Goal: Navigation & Orientation: Find specific page/section

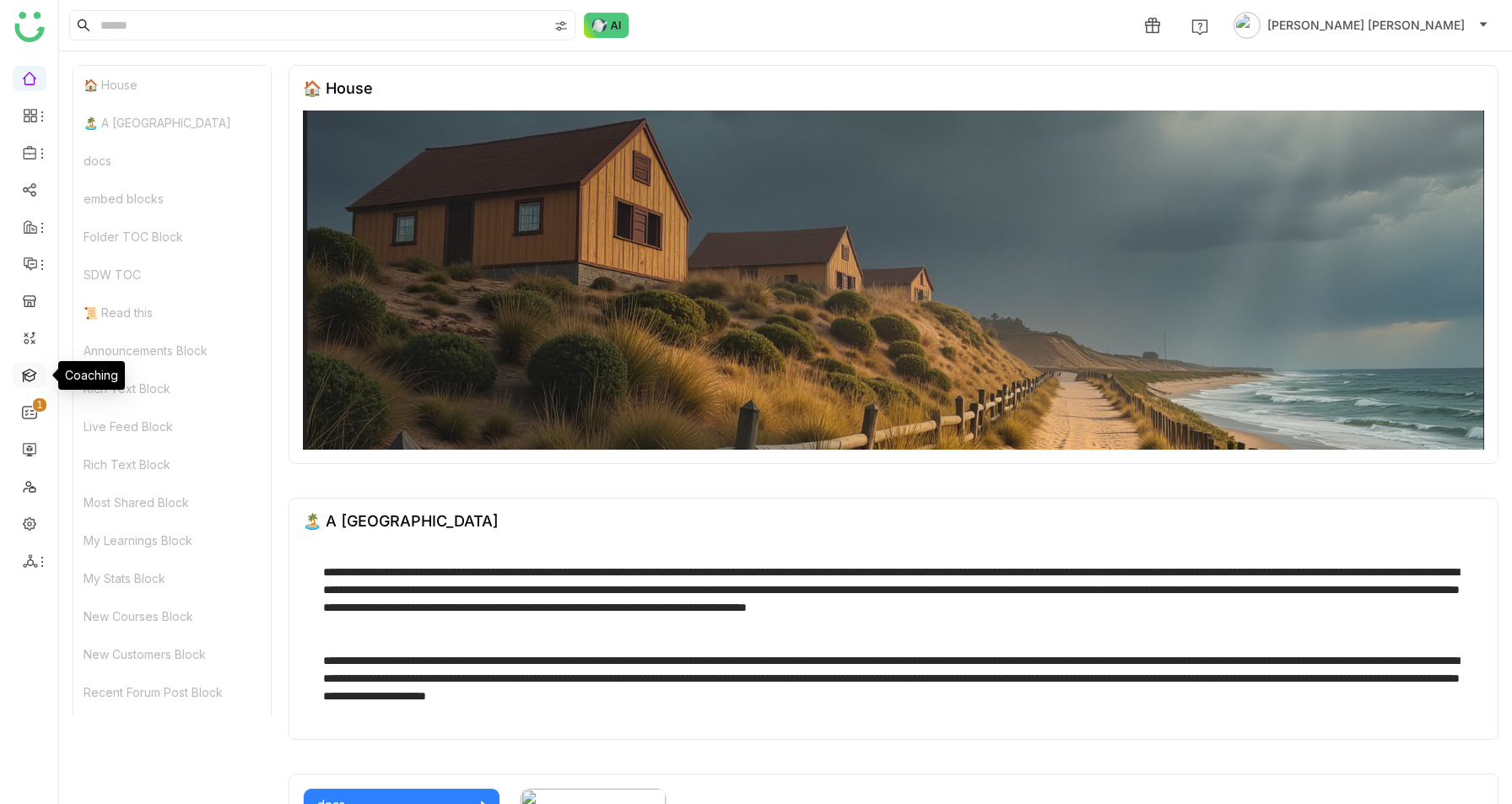
click at [31, 375] on link at bounding box center [29, 375] width 15 height 14
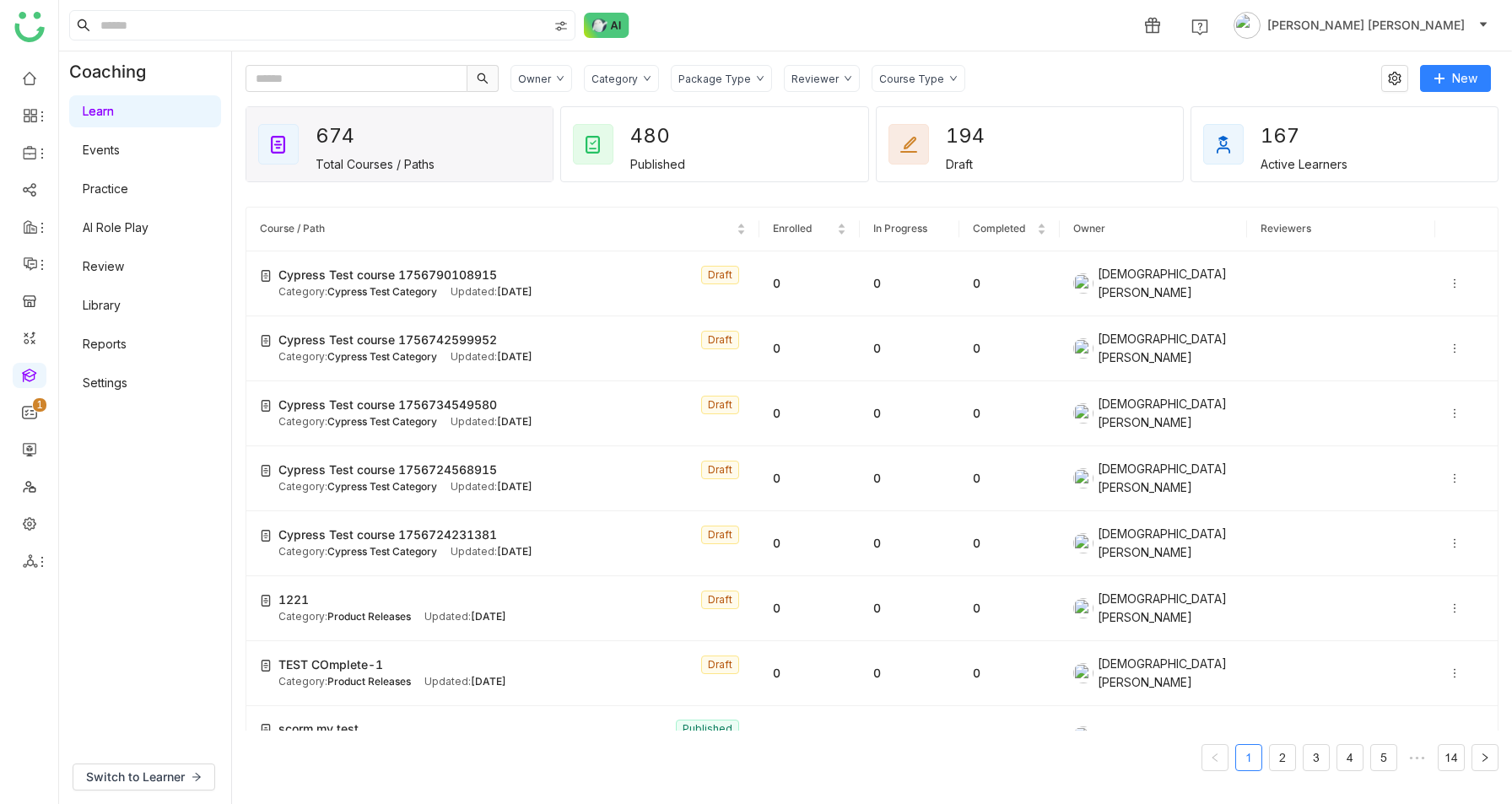
click at [557, 80] on icon at bounding box center [560, 78] width 8 height 8
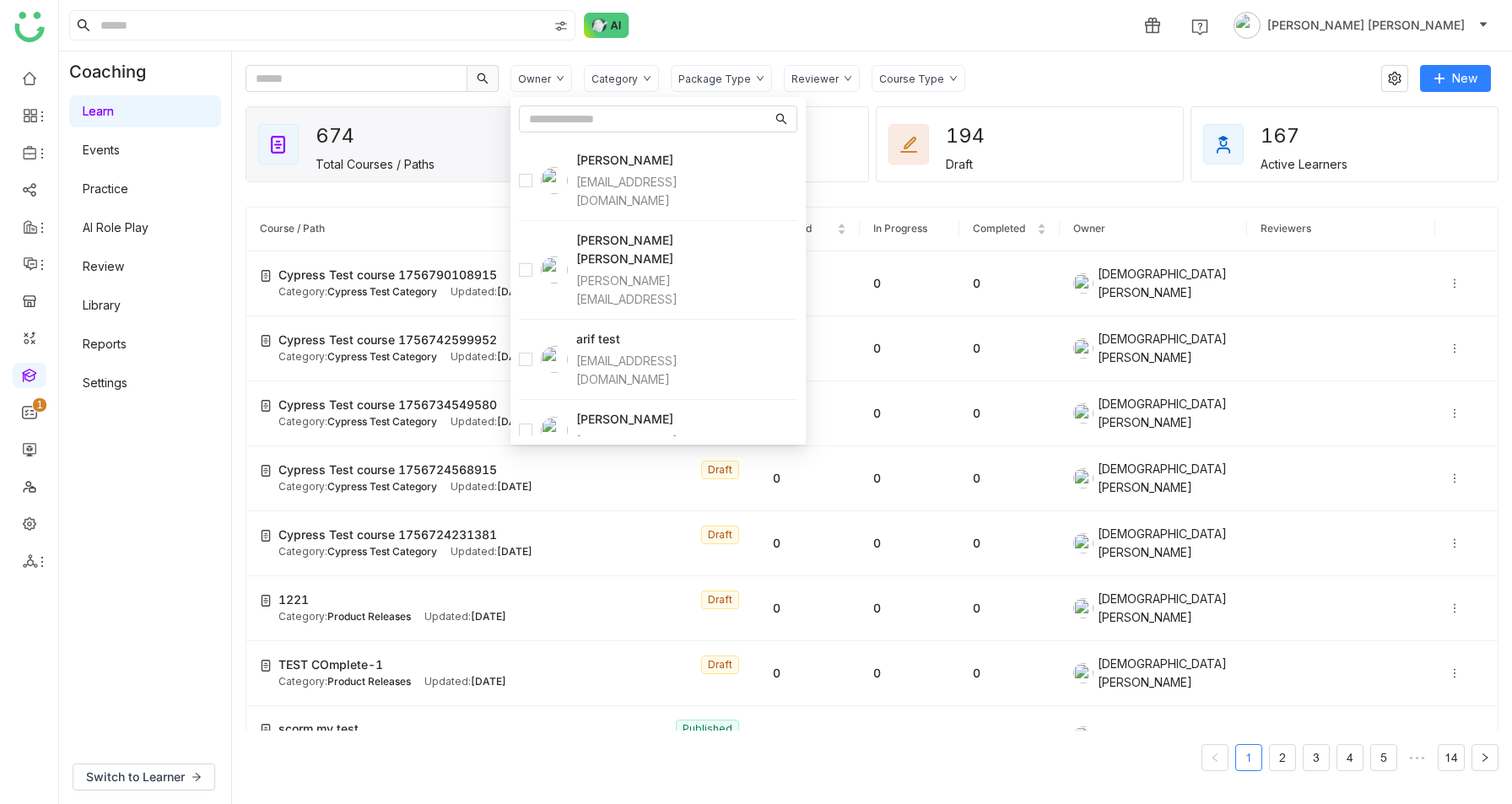
click at [711, 79] on div "Package Type" at bounding box center [714, 79] width 73 height 13
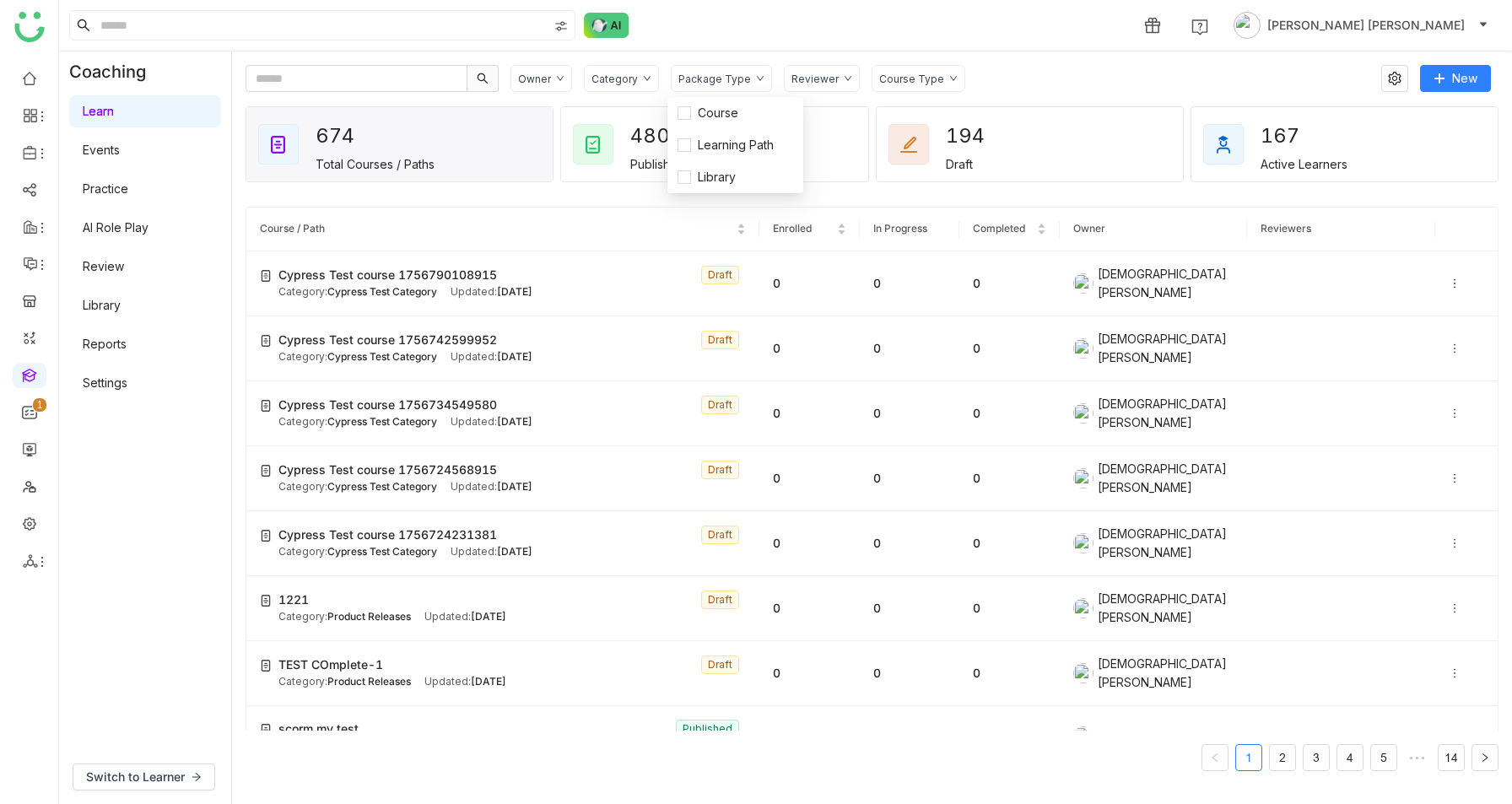
click at [636, 86] on div "Category" at bounding box center [622, 78] width 75 height 27
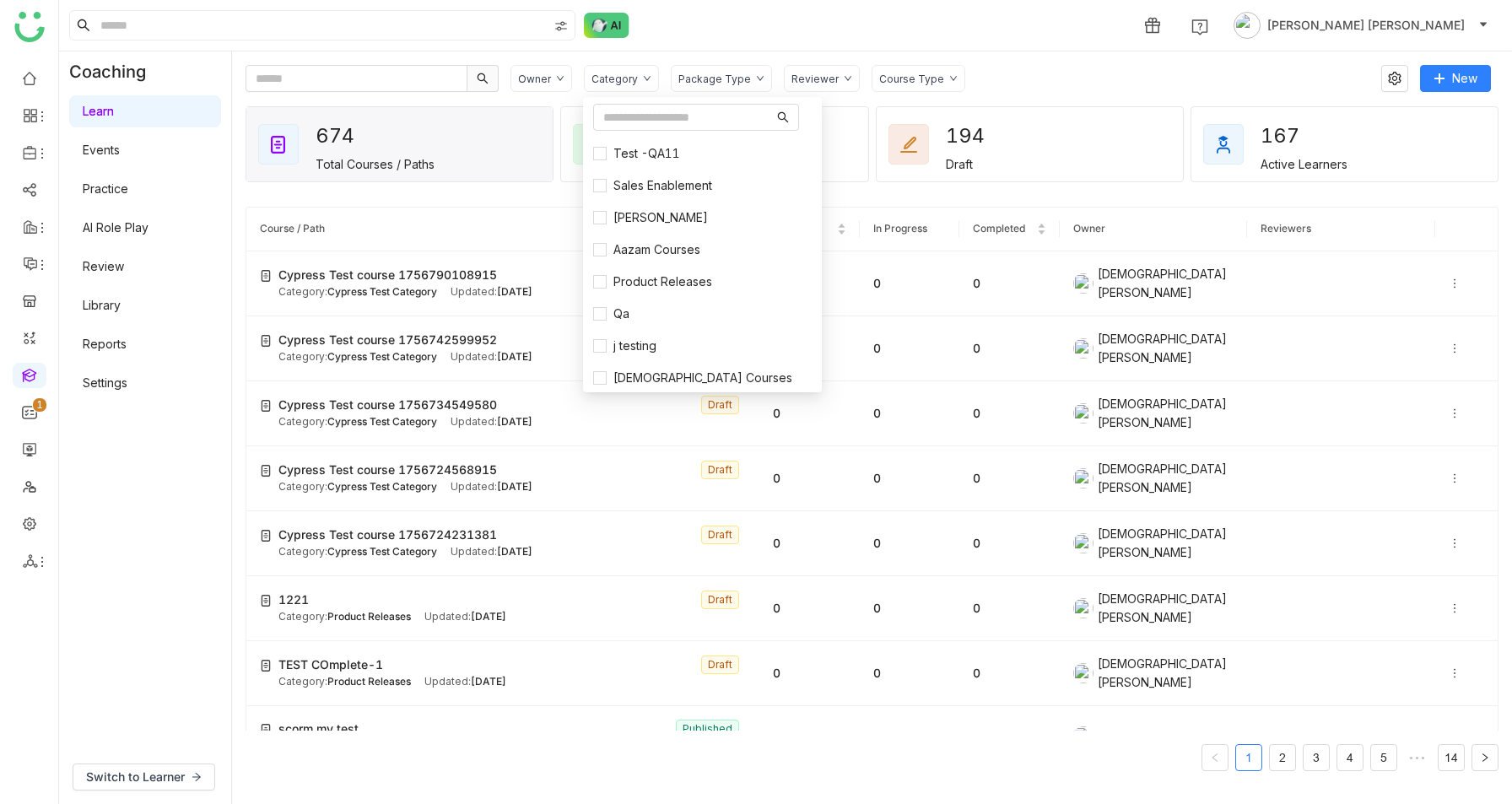
click at [906, 76] on div "Course Type" at bounding box center [912, 79] width 65 height 13
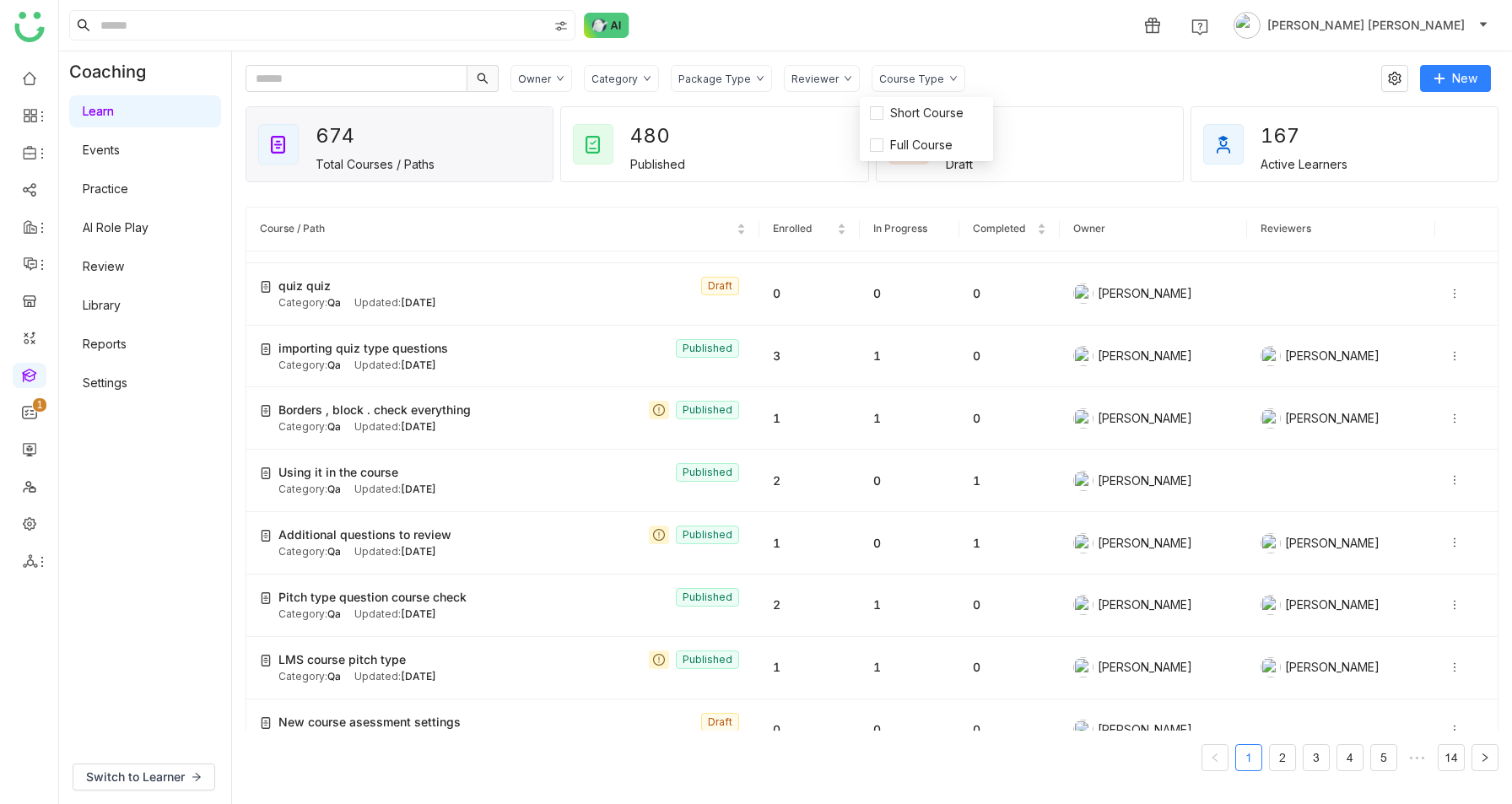
scroll to position [2637, 0]
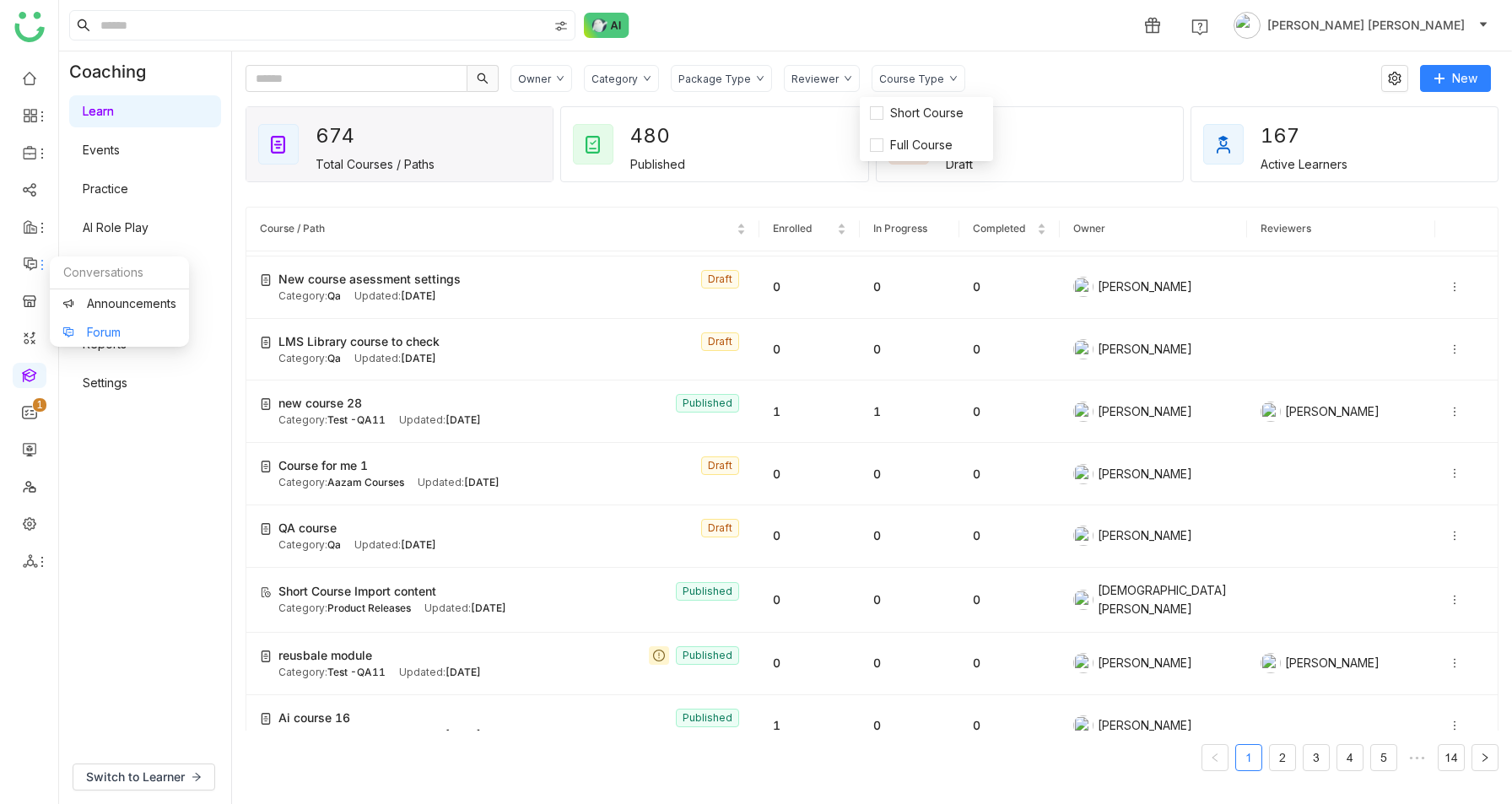
click at [77, 328] on link "Forum" at bounding box center [119, 332] width 114 height 12
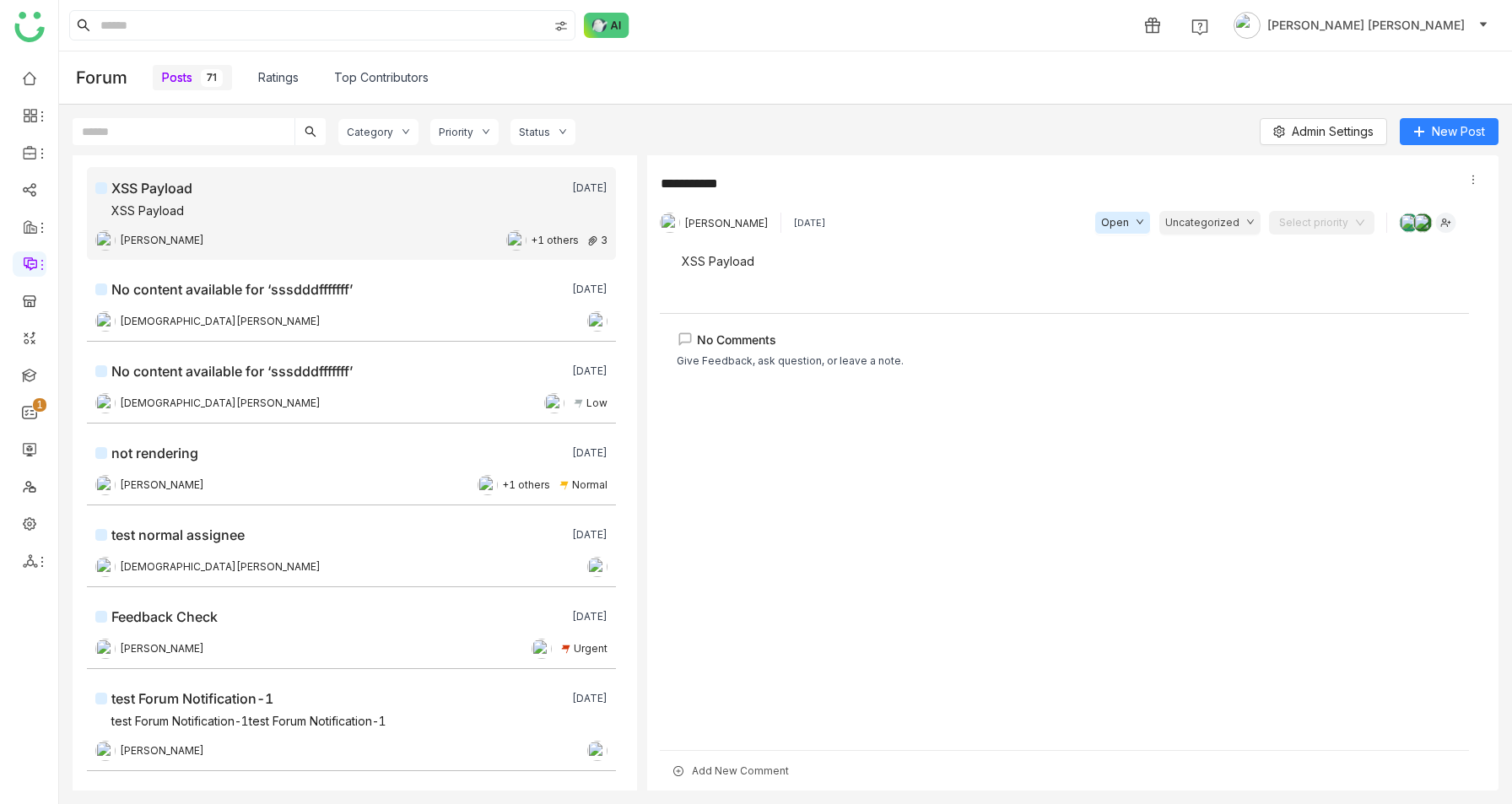
click at [468, 133] on div "Priority" at bounding box center [456, 132] width 35 height 13
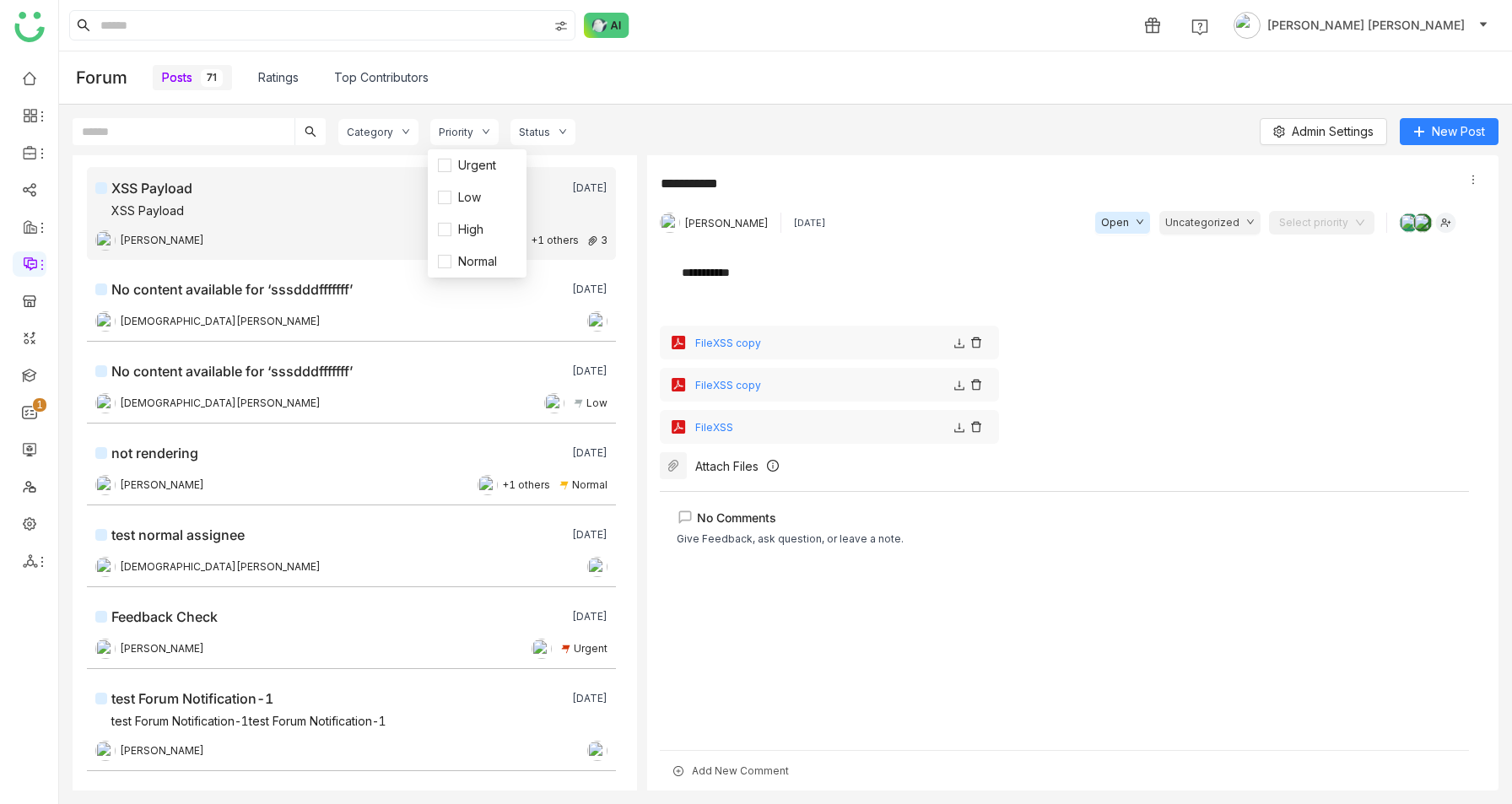
click at [377, 131] on div "Category" at bounding box center [370, 132] width 47 height 13
click at [523, 128] on div "Status" at bounding box center [535, 132] width 31 height 13
click at [762, 135] on div "Category Priority Status Admin Settings New Post" at bounding box center [786, 137] width 1427 height 37
click at [29, 84] on link at bounding box center [29, 77] width 15 height 14
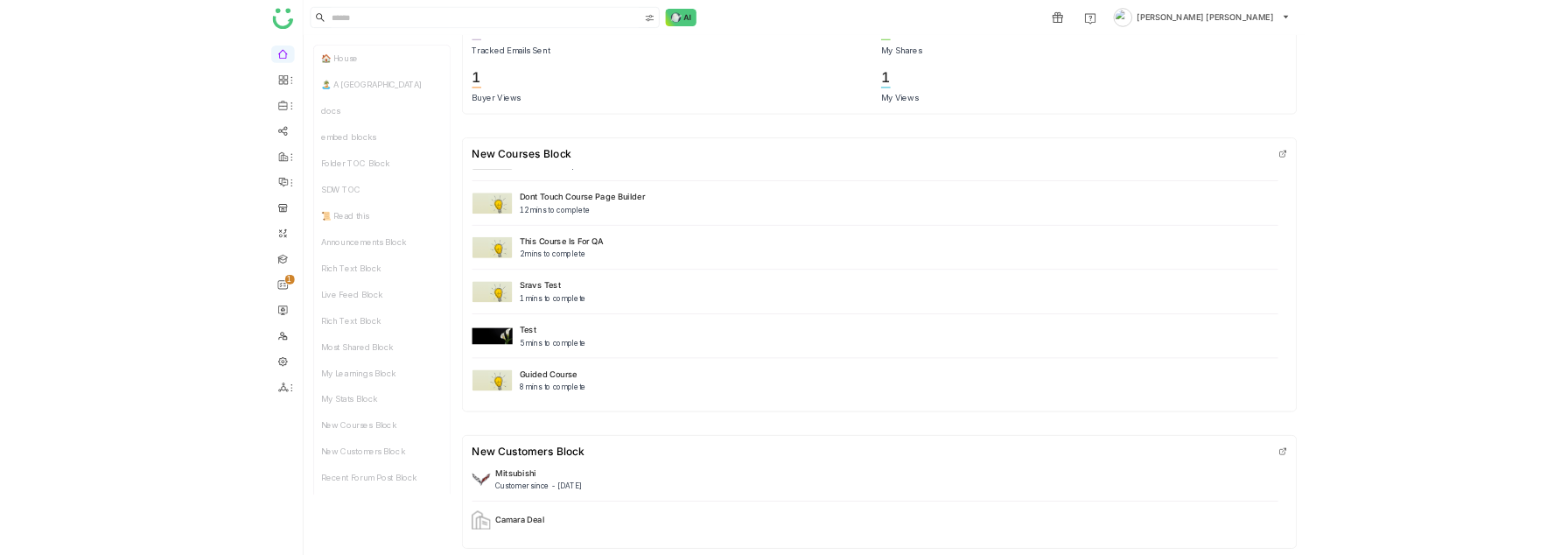
scroll to position [860, 0]
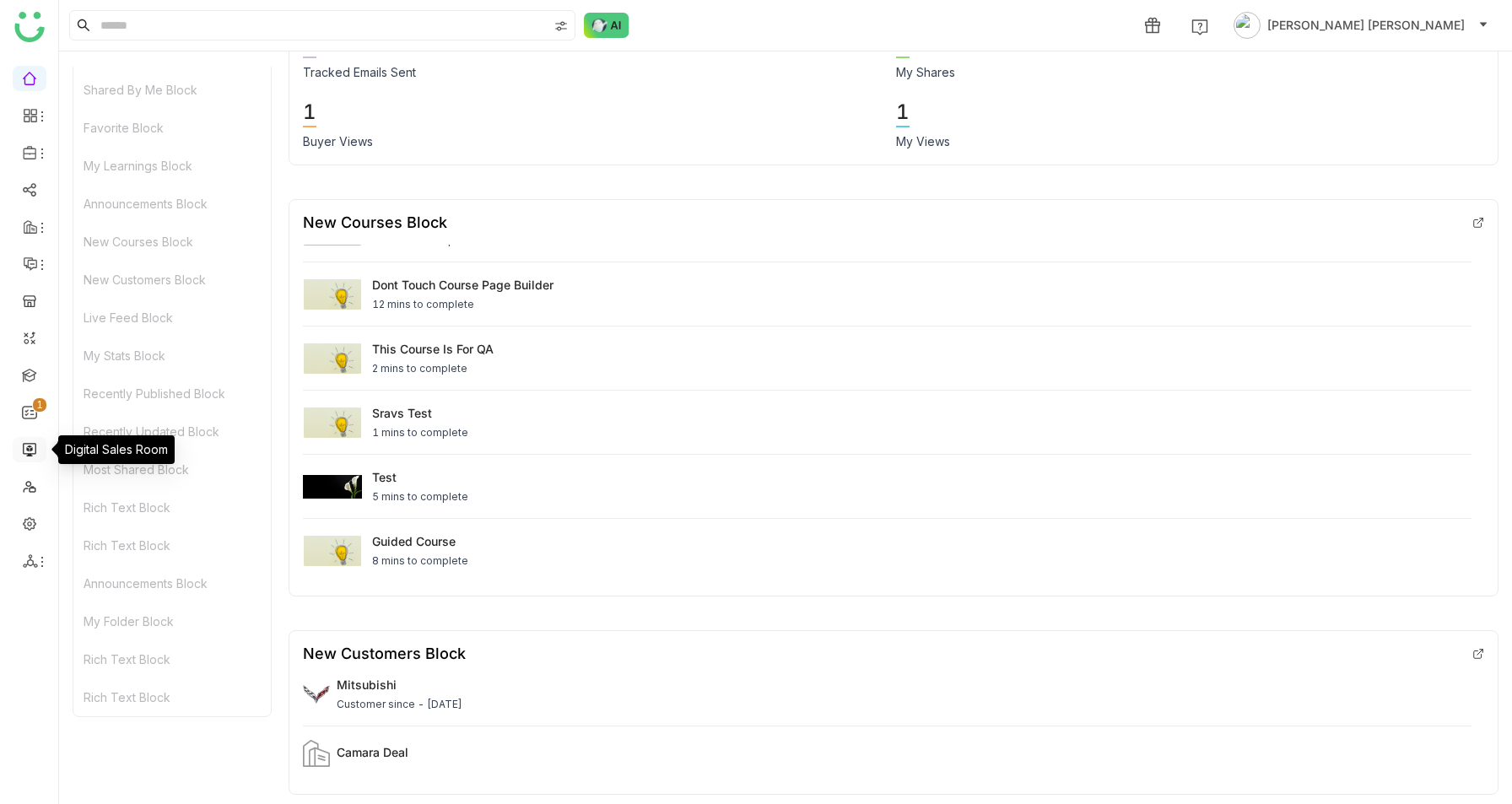
click at [27, 443] on link at bounding box center [29, 448] width 15 height 14
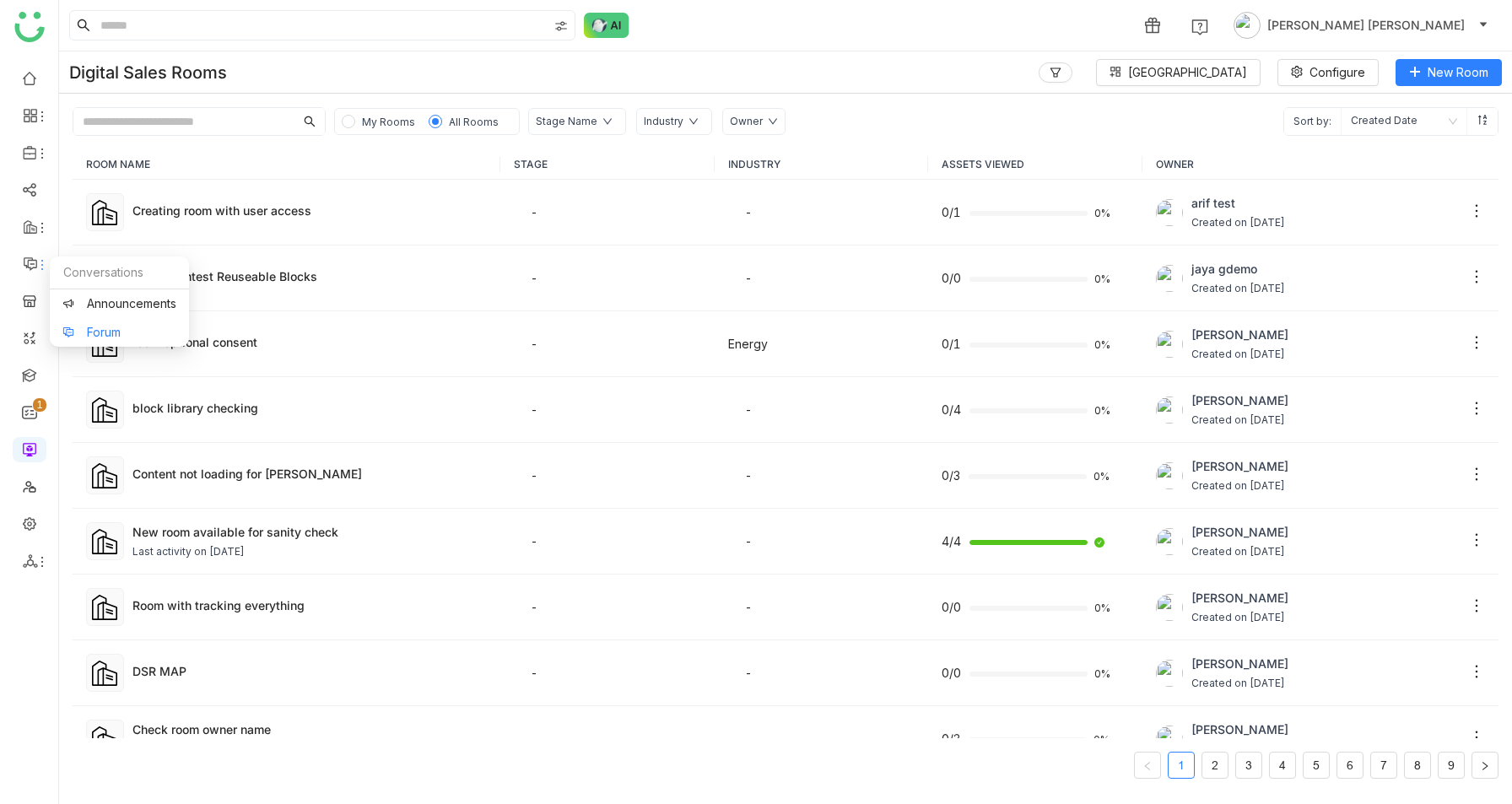
click at [78, 327] on link "Forum" at bounding box center [119, 332] width 114 height 12
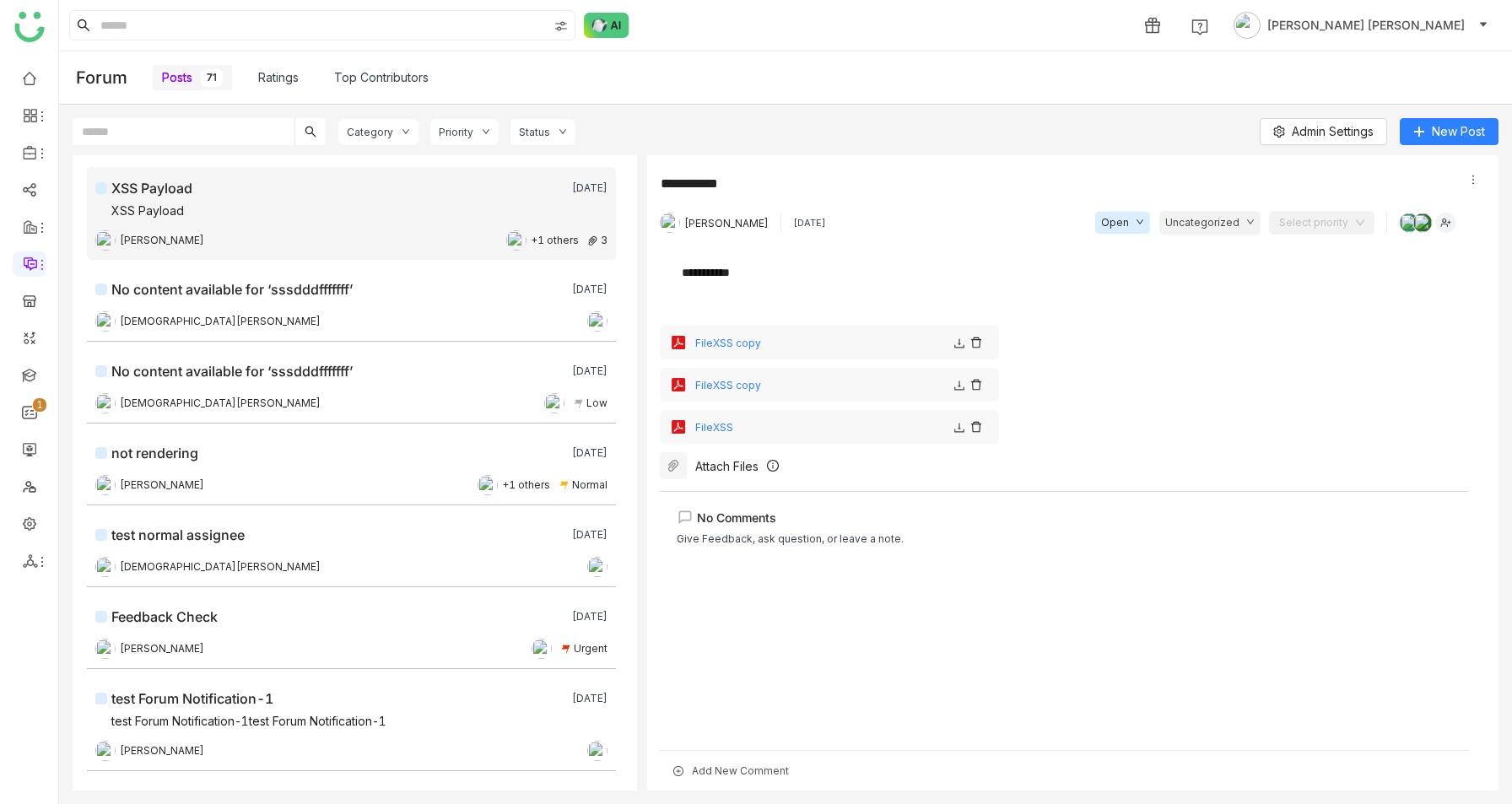
click at [367, 141] on div "Category" at bounding box center [378, 131] width 80 height 26
click at [467, 133] on div "Priority" at bounding box center [456, 132] width 35 height 13
click at [634, 84] on div "Posts 71 Ratings Top Contributors" at bounding box center [824, 77] width 1343 height 52
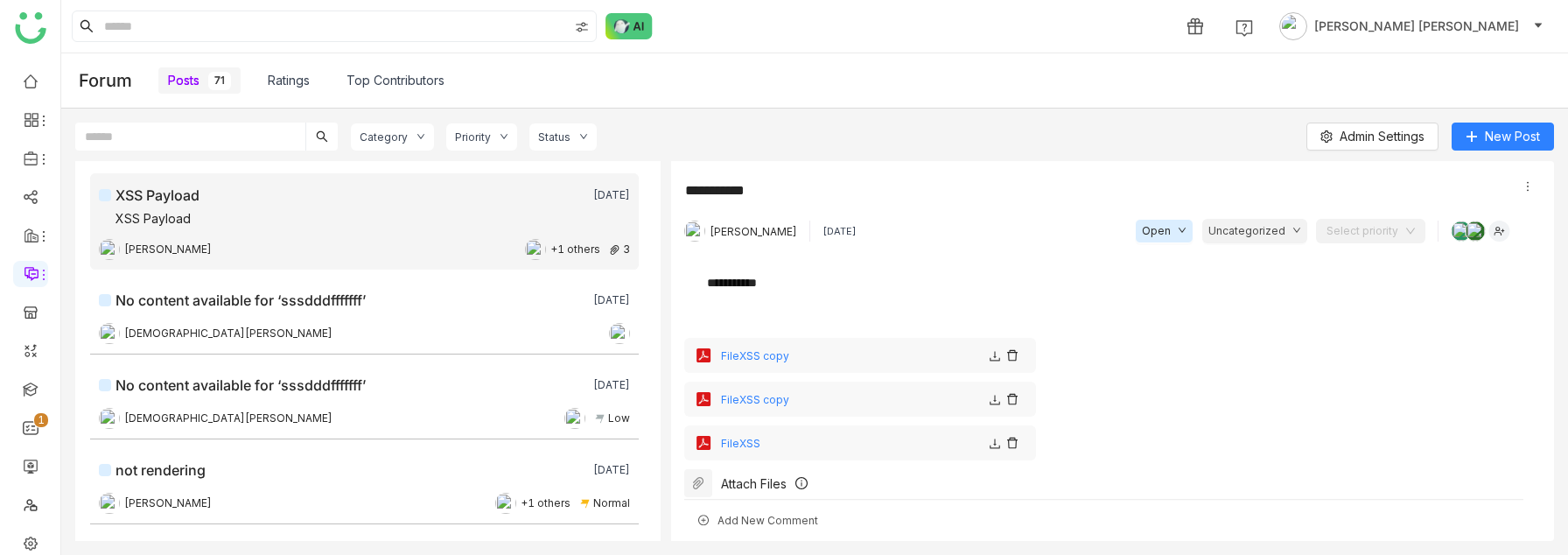
click at [385, 131] on div "Category" at bounding box center [384, 137] width 48 height 13
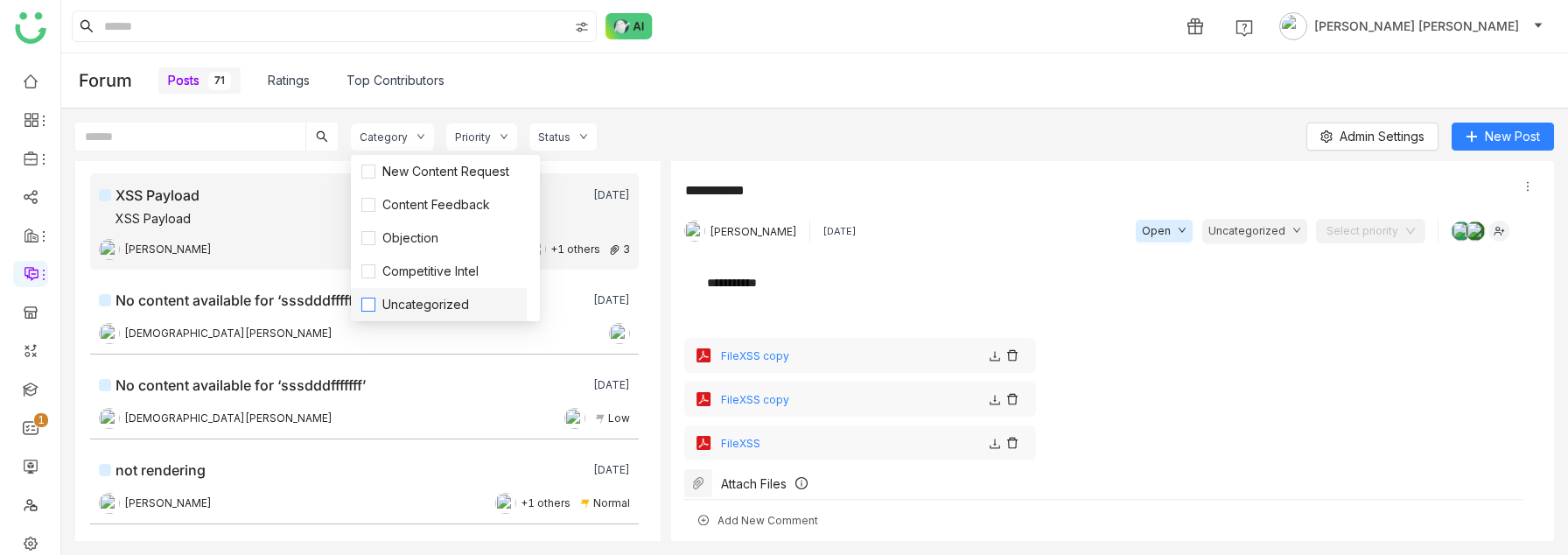
click at [398, 308] on span "Uncategorized" at bounding box center [426, 305] width 101 height 20
click at [403, 208] on span "Content Feedback" at bounding box center [436, 204] width 122 height 20
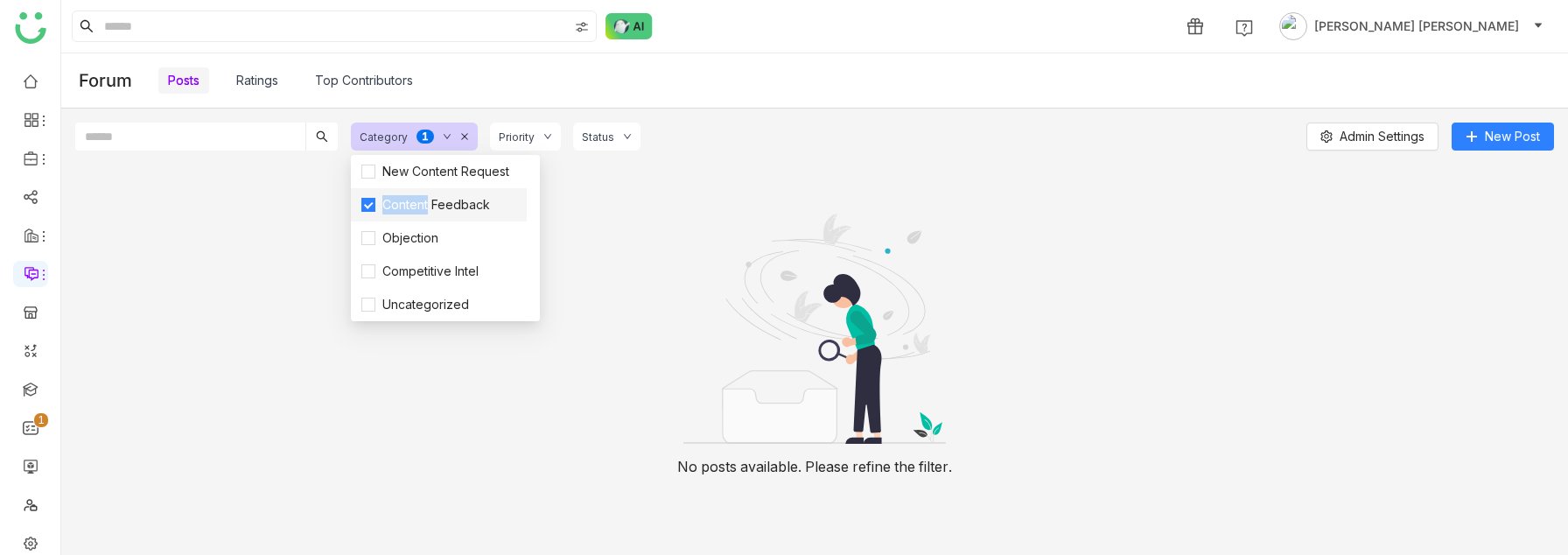
click at [403, 208] on span "Content Feedback" at bounding box center [436, 204] width 122 height 20
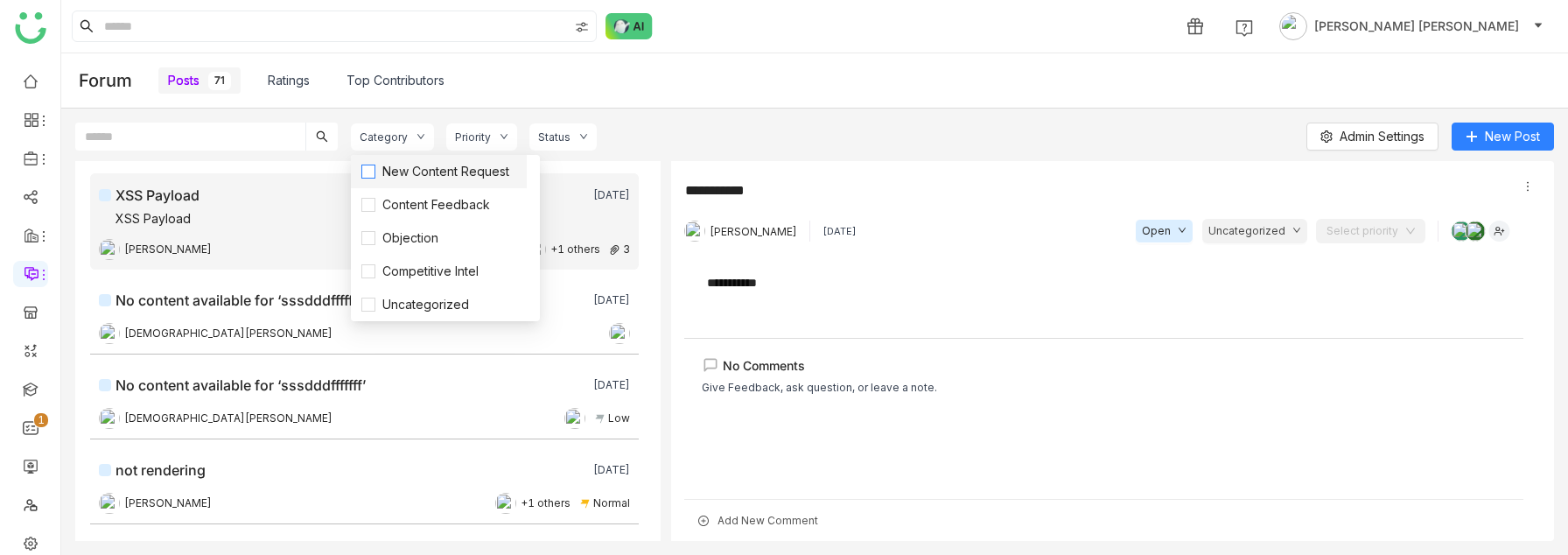
click at [402, 168] on span "New Content Request" at bounding box center [445, 171] width 141 height 20
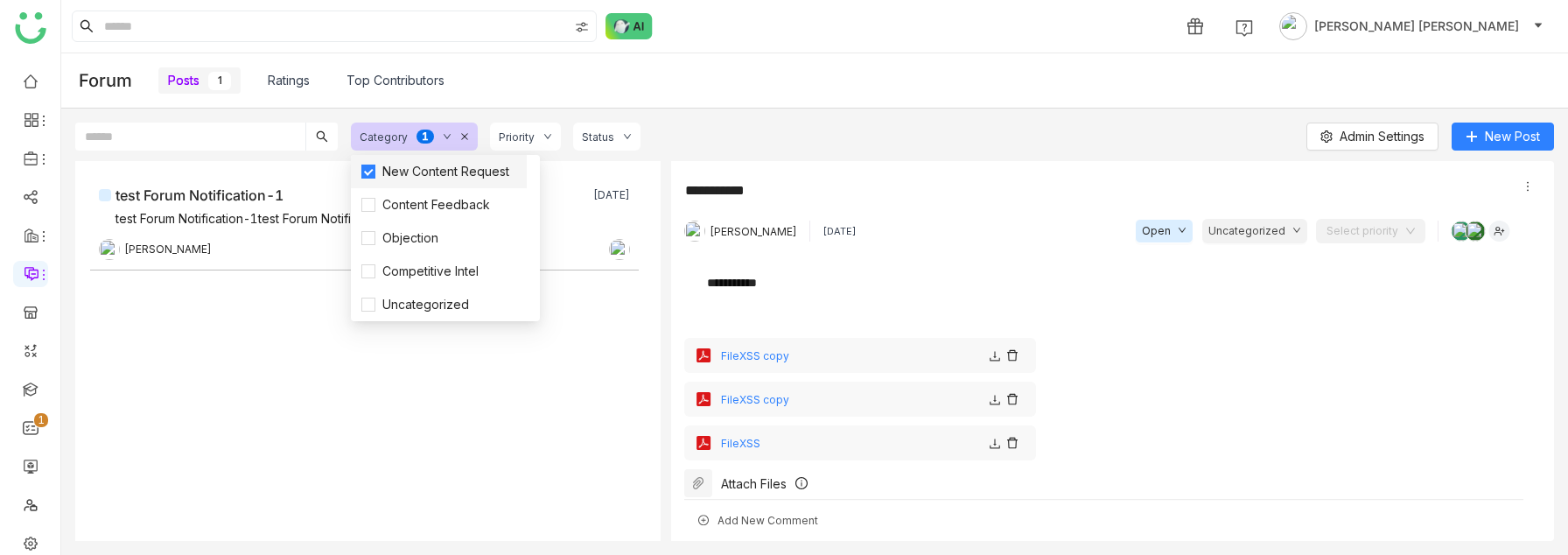
click at [408, 172] on span "New Content Request" at bounding box center [445, 171] width 141 height 20
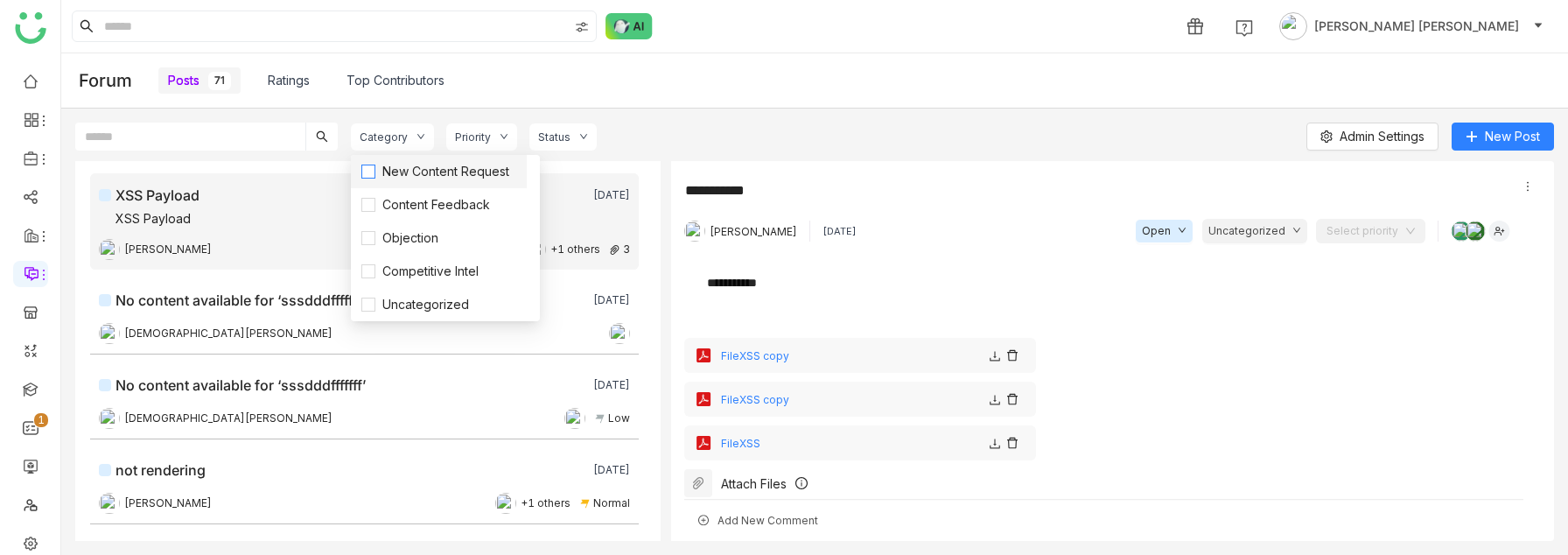
click at [384, 181] on span "New Content Request" at bounding box center [445, 171] width 141 height 20
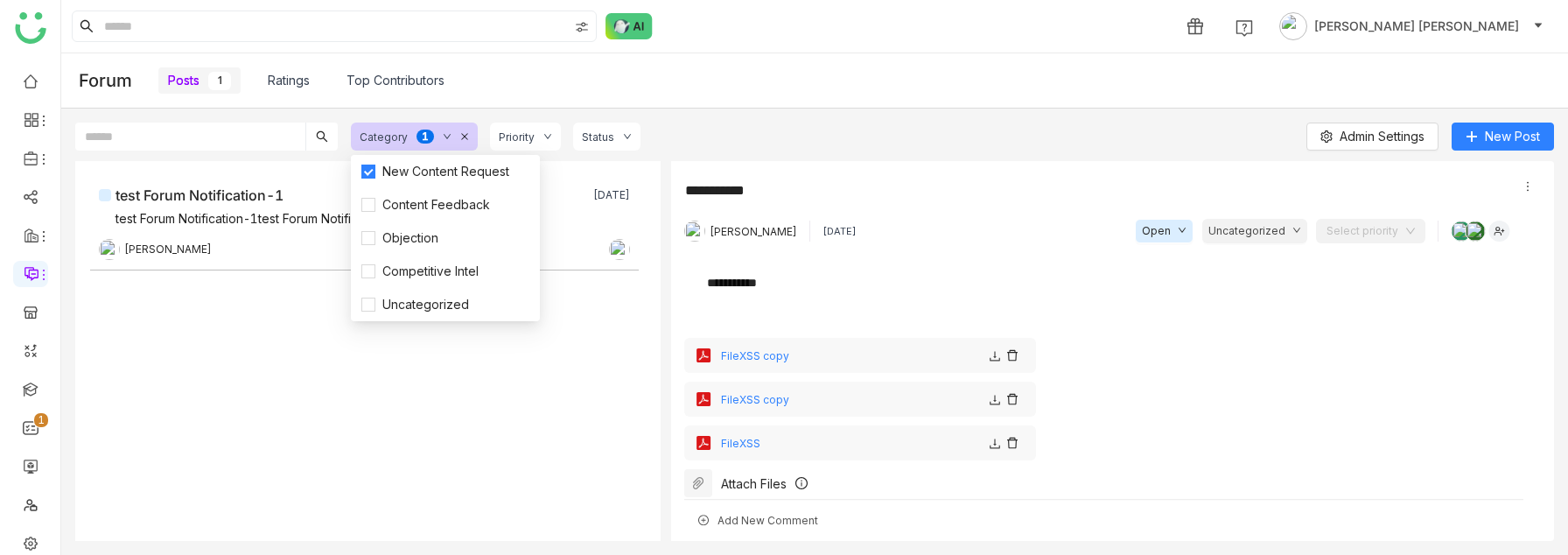
scroll to position [52, 0]
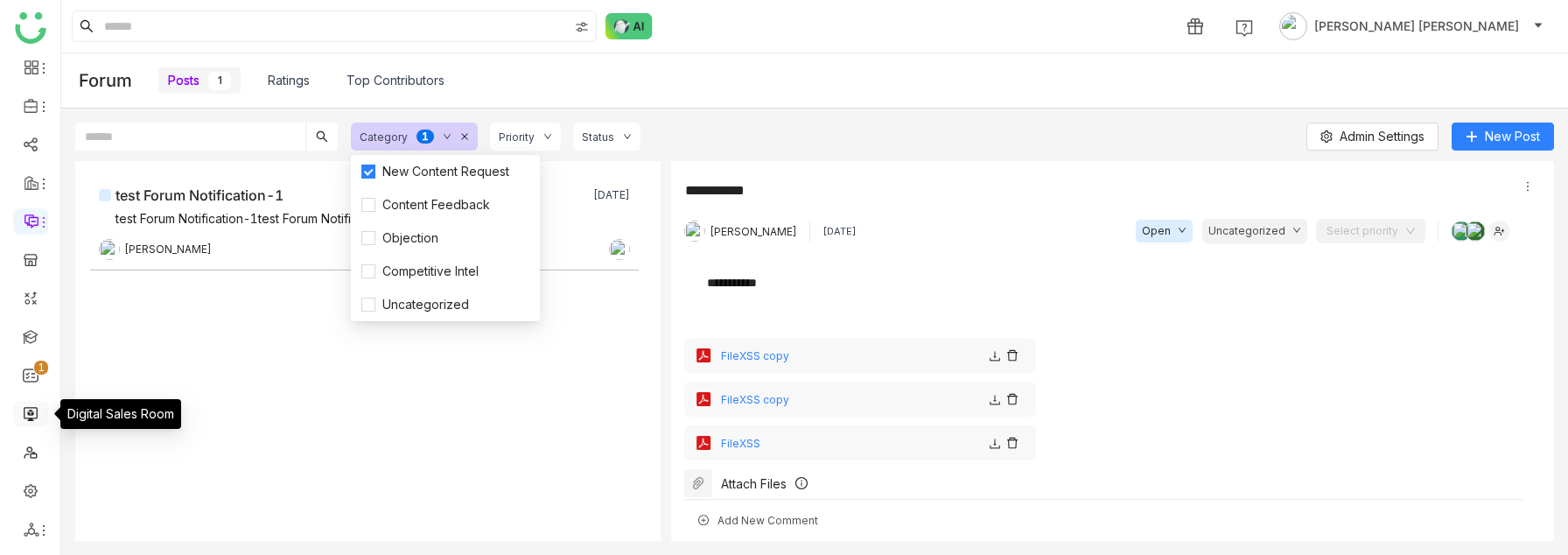
click at [31, 420] on link at bounding box center [30, 413] width 16 height 15
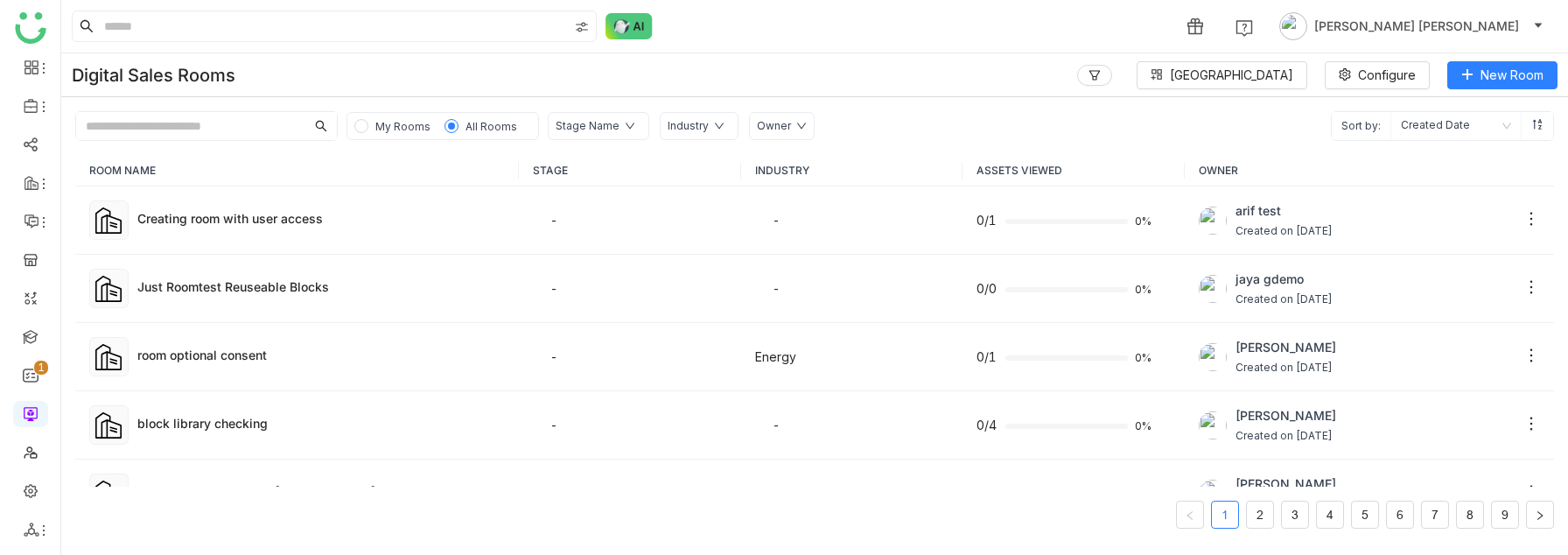
click at [775, 124] on div "Owner" at bounding box center [774, 127] width 34 height 17
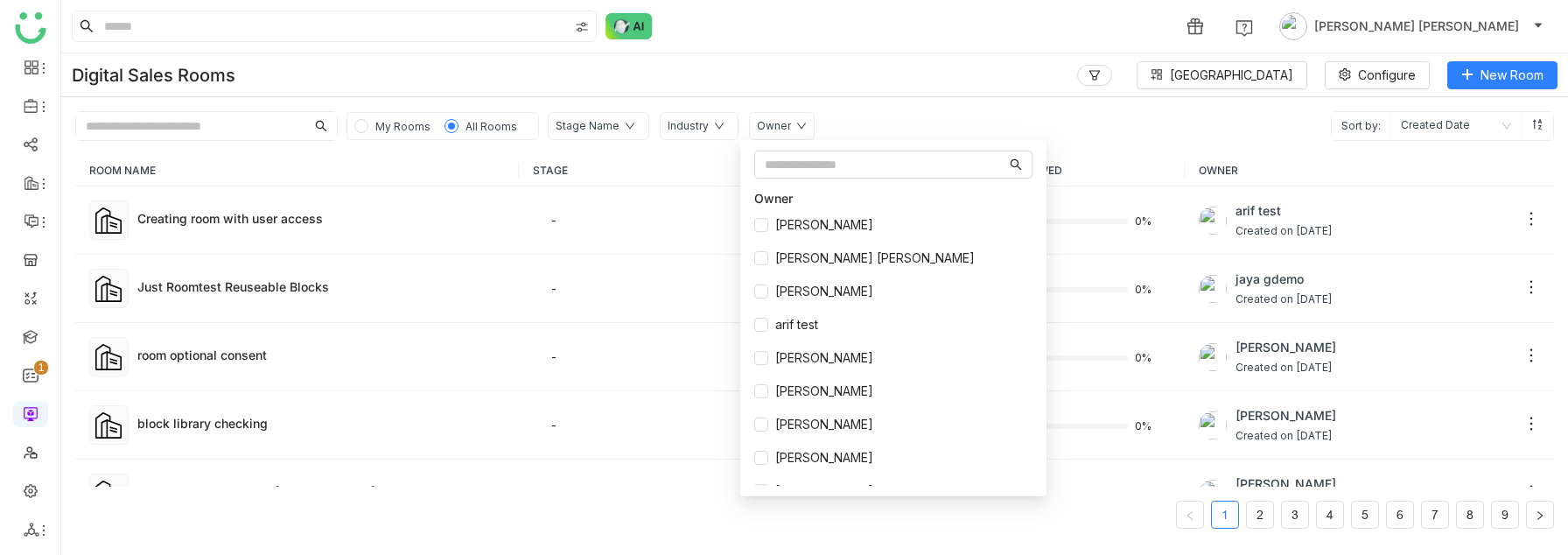
click at [694, 130] on div "Industry" at bounding box center [689, 127] width 41 height 17
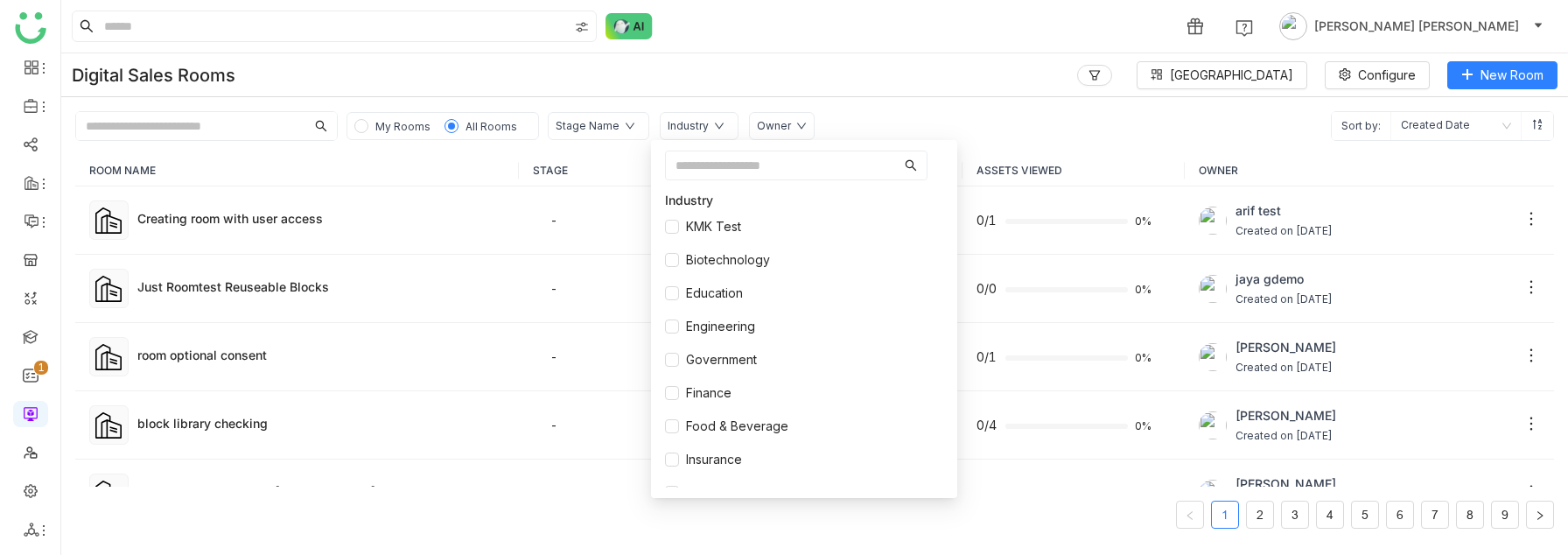
click at [593, 123] on div "Stage Name" at bounding box center [588, 127] width 64 height 17
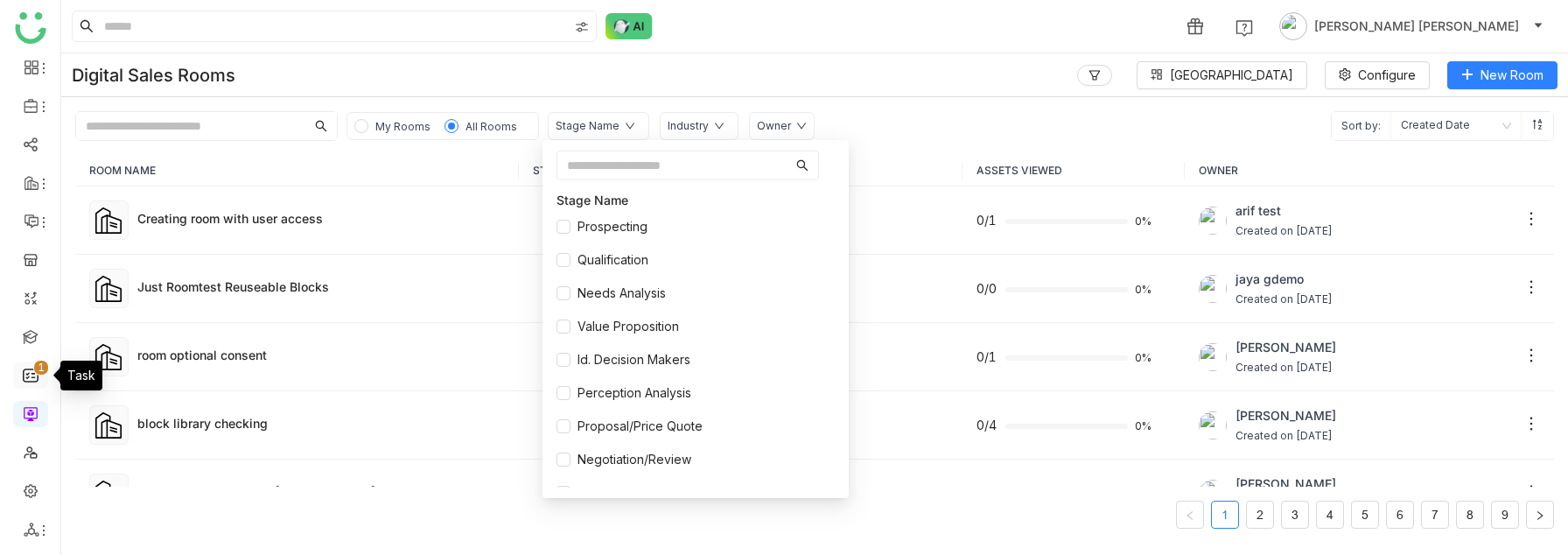
click at [26, 367] on link "0 1 2 3 4 5 6 7 8 9" at bounding box center [30, 374] width 16 height 15
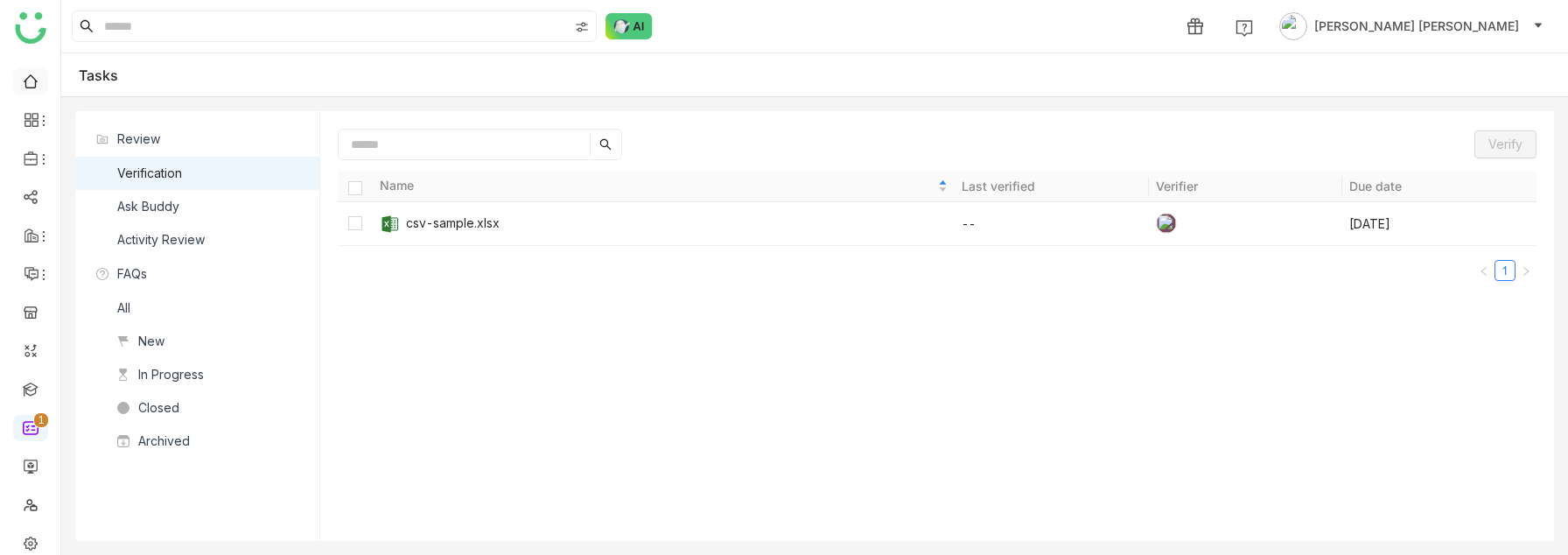
click at [25, 84] on link at bounding box center [30, 80] width 16 height 15
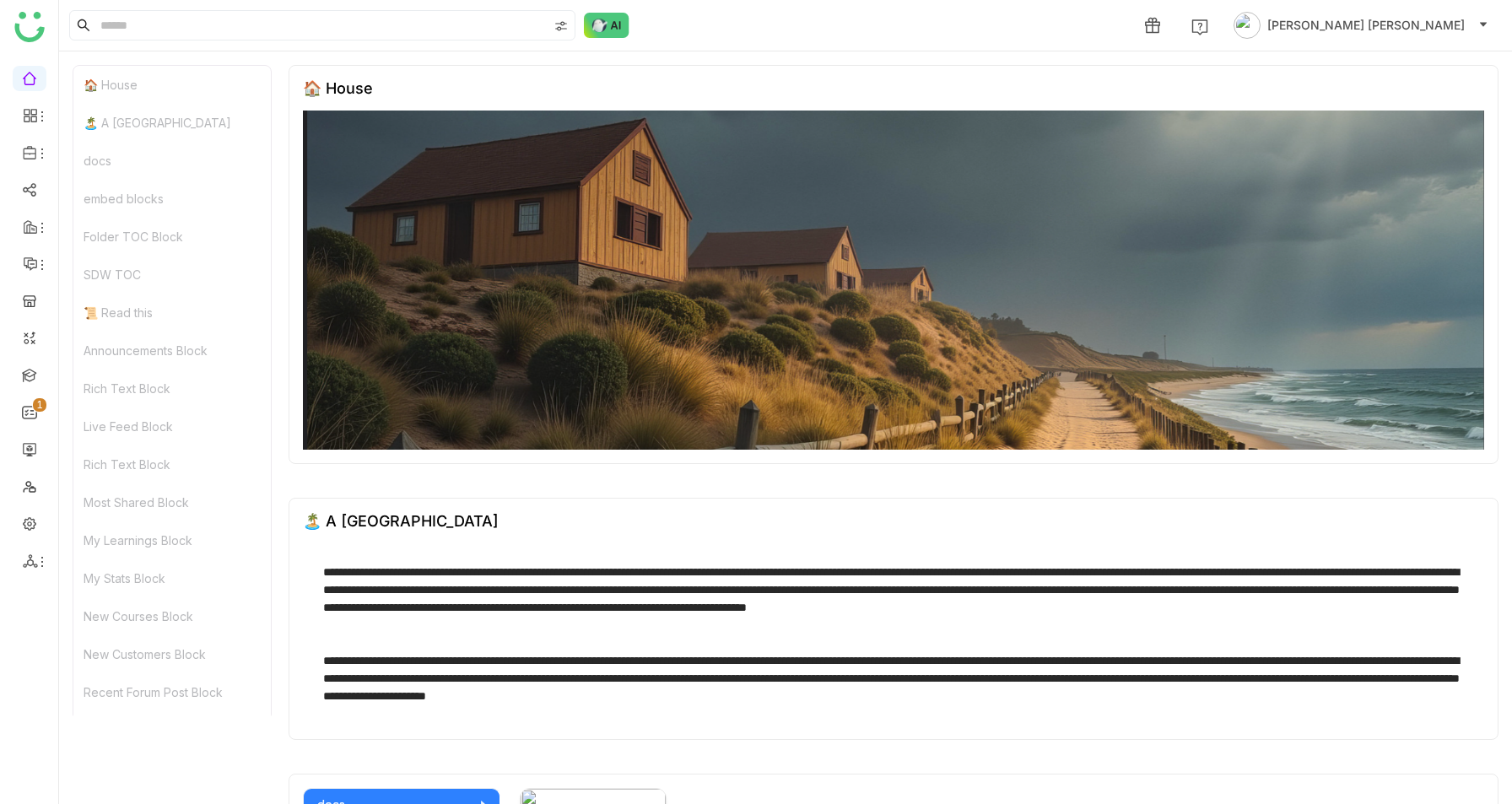
click at [7, 76] on ul "0 1 2 3 4 5 6 7 8 9" at bounding box center [29, 320] width 58 height 532
click at [22, 76] on link at bounding box center [29, 77] width 15 height 14
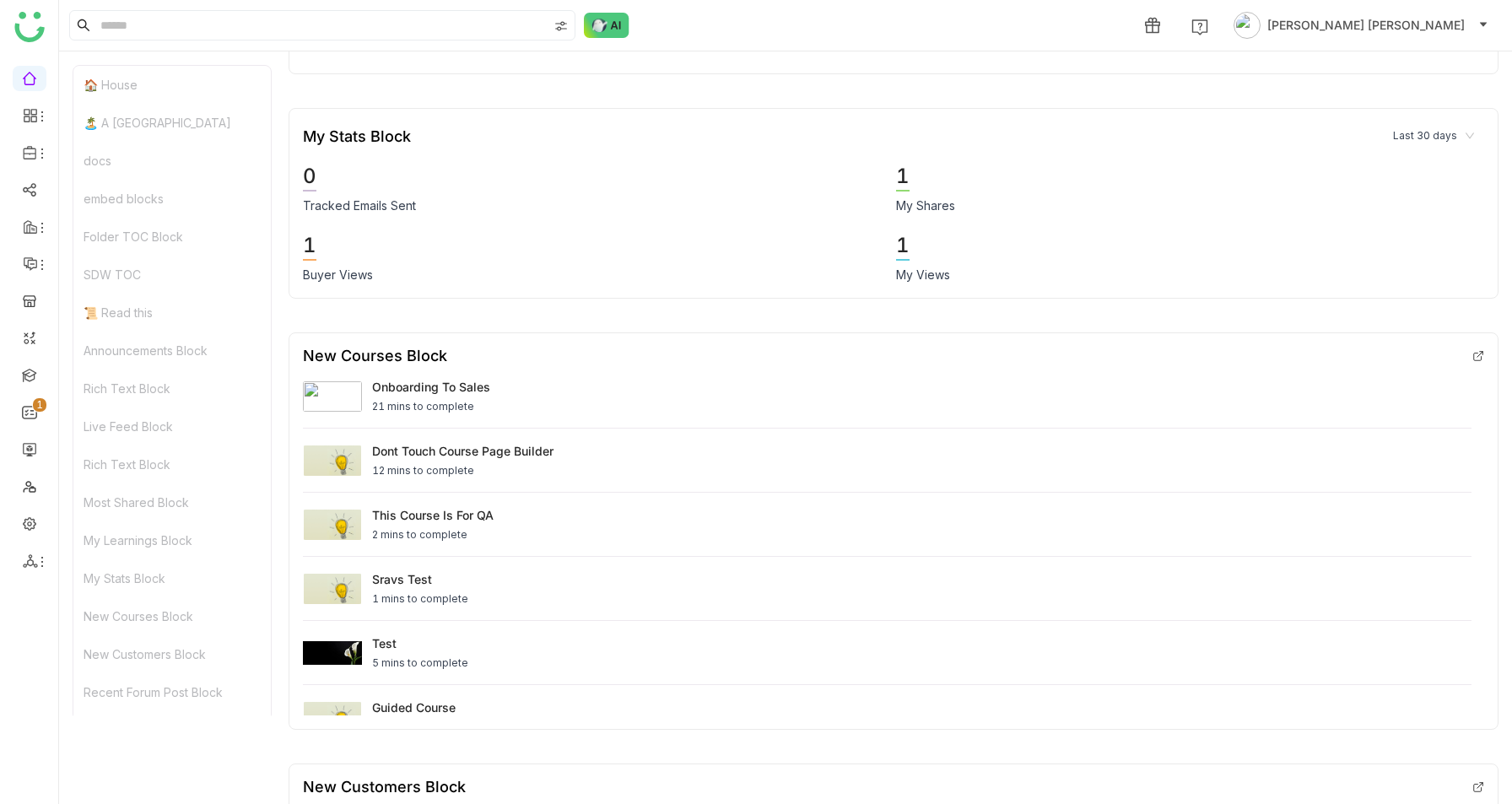
scroll to position [4576, 0]
